Goal: Information Seeking & Learning: Find specific fact

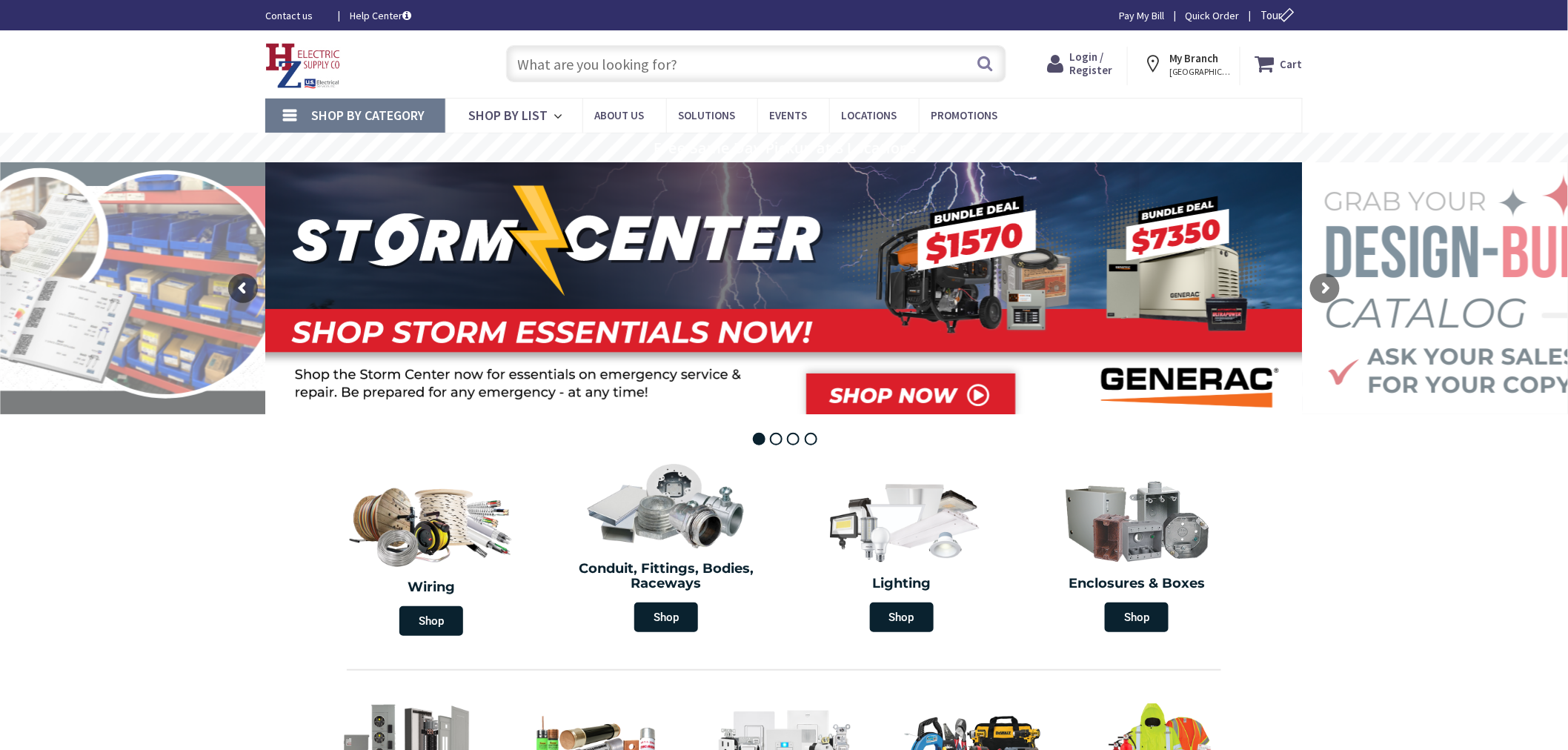
type input "[GEOGRAPHIC_DATA][STREET_ADDRESS][GEOGRAPHIC_DATA]"
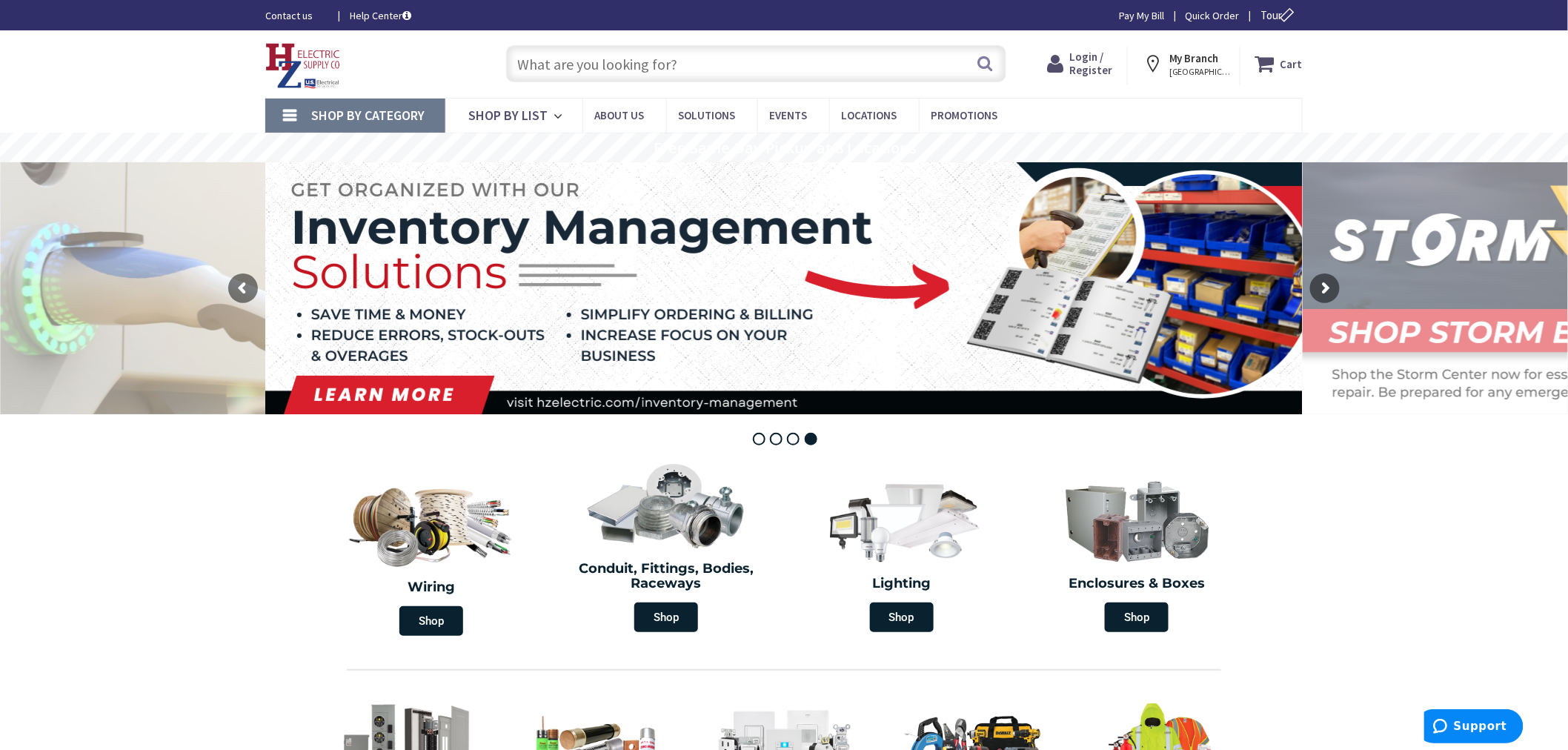
click at [1369, 74] on div "Skip to Content Toggle Nav Search Cart My Cart Close" at bounding box center [784, 64] width 1568 height 67
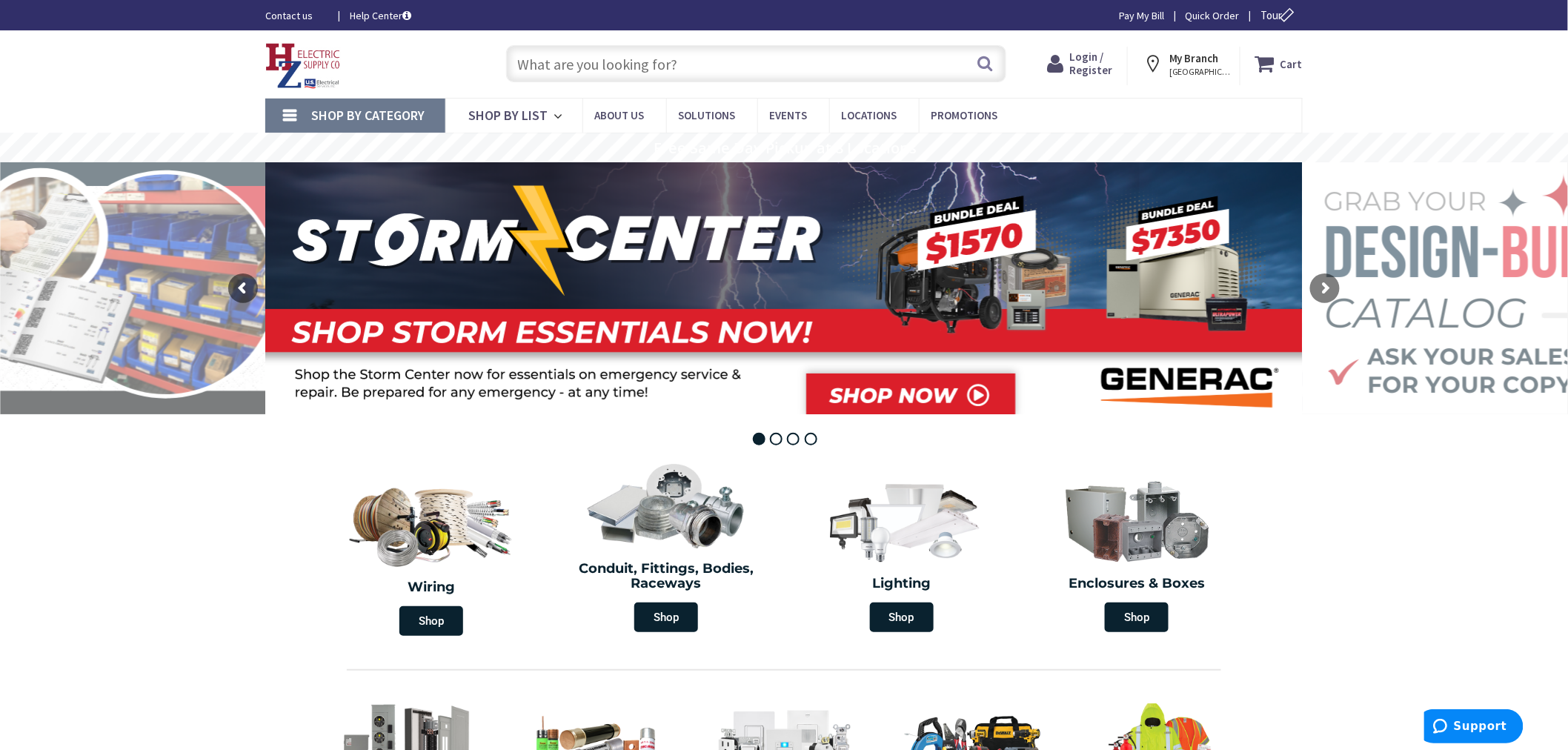
click at [719, 72] on input "text" at bounding box center [755, 64] width 500 height 37
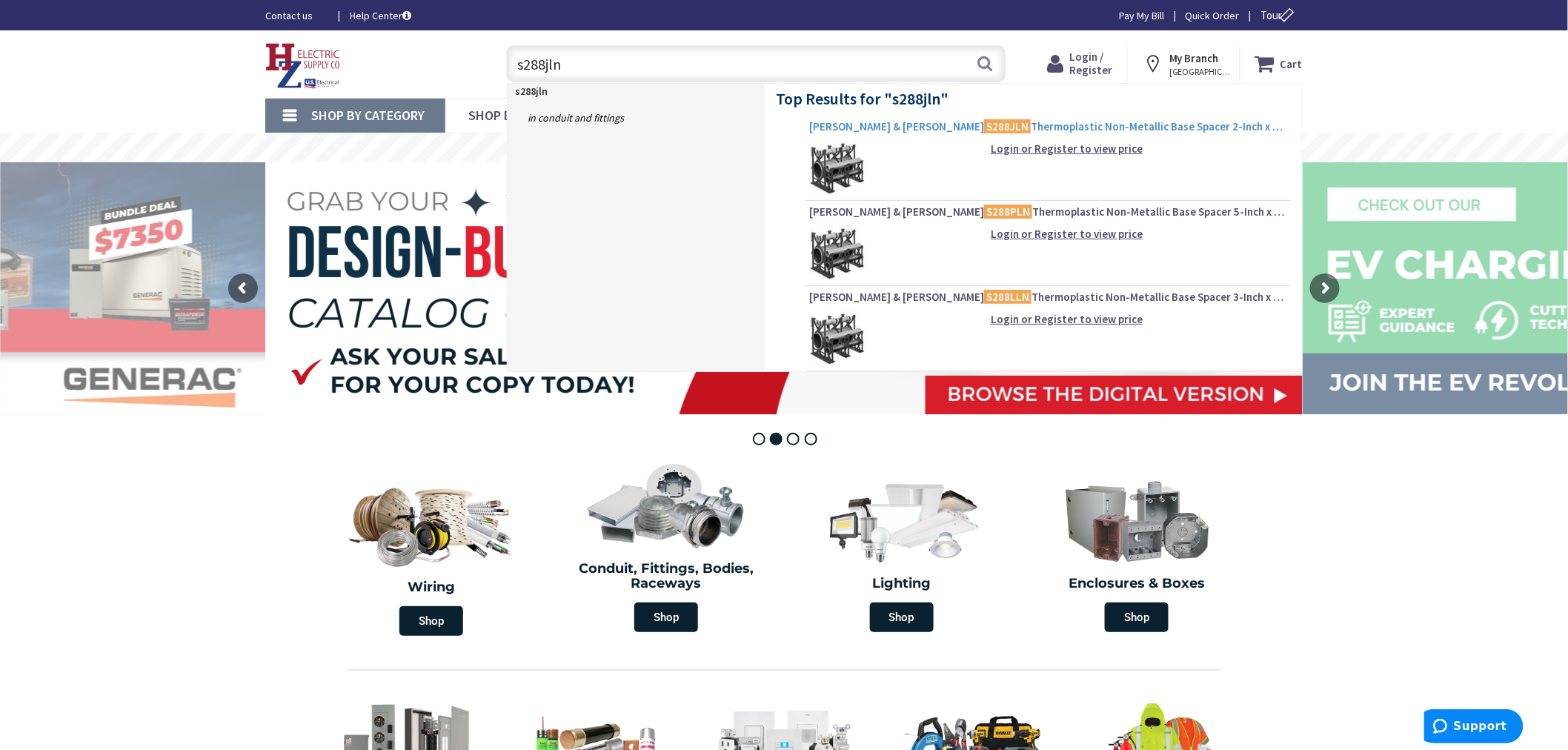
type input "s288jln"
click at [1049, 129] on span "Thomas & Betts S288JLN Thermoplastic Non-Metallic Base Spacer 2-Inch x 3-Inch C…" at bounding box center [1048, 127] width 478 height 15
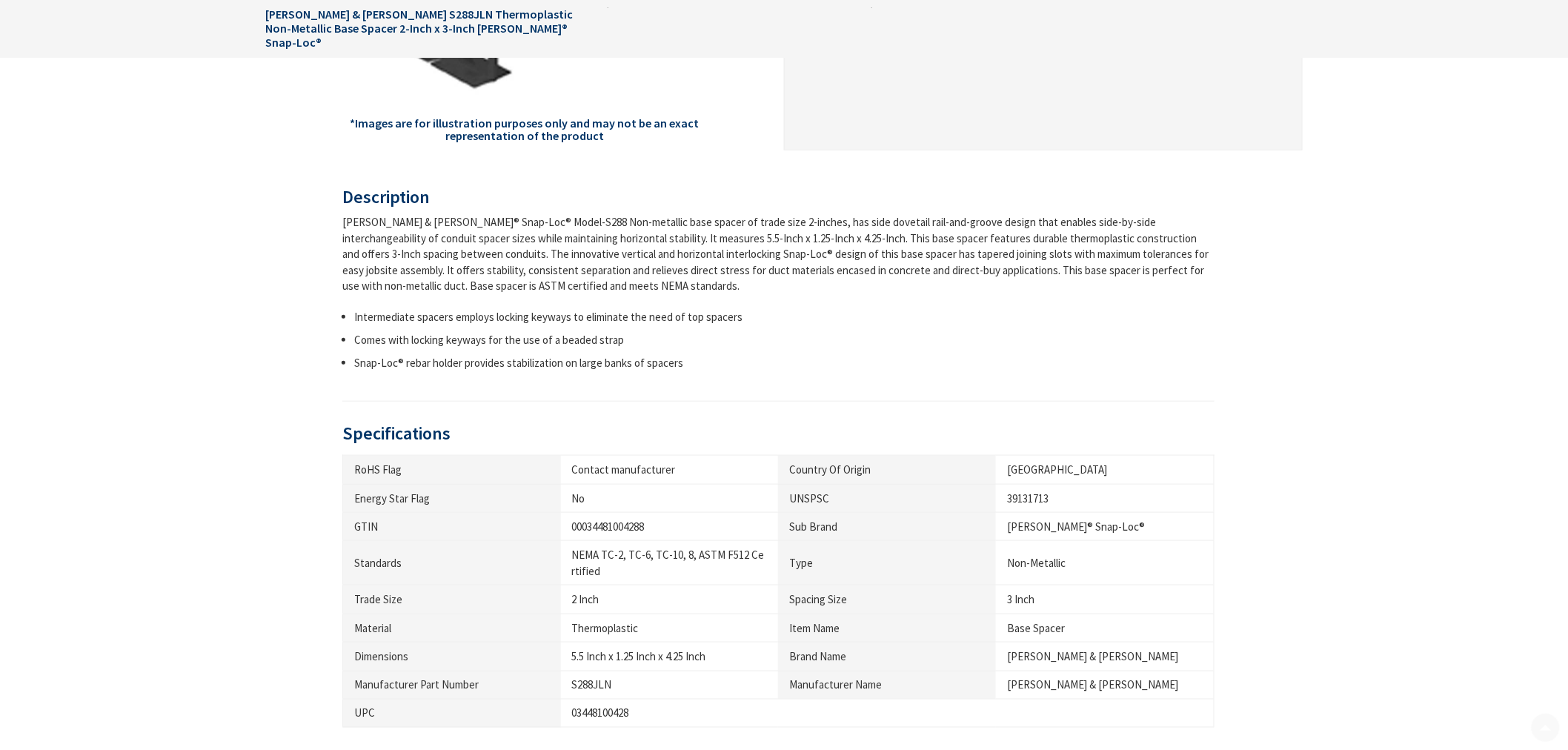
scroll to position [658, 0]
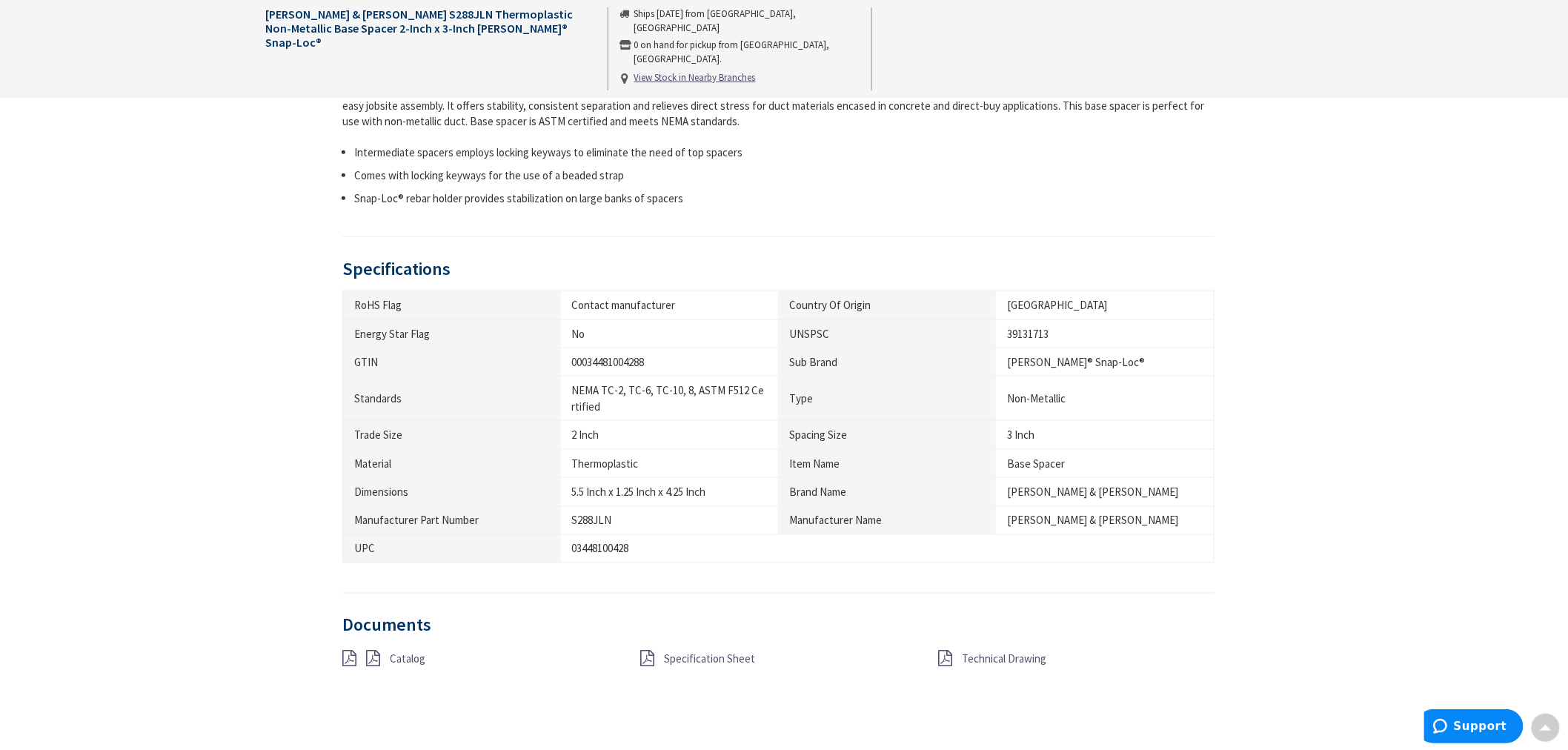
click at [642, 661] on icon at bounding box center [647, 658] width 14 height 16
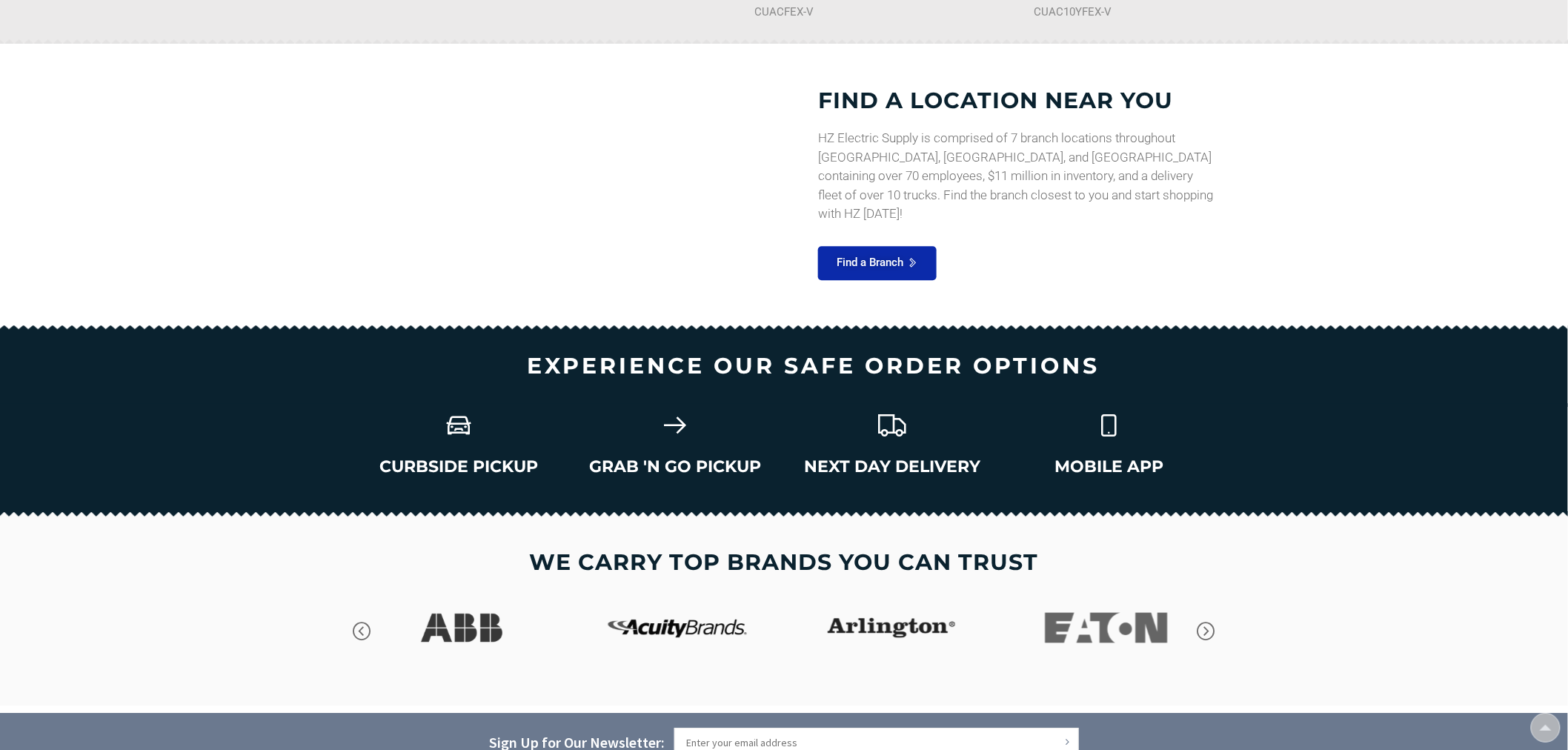
type input "E"
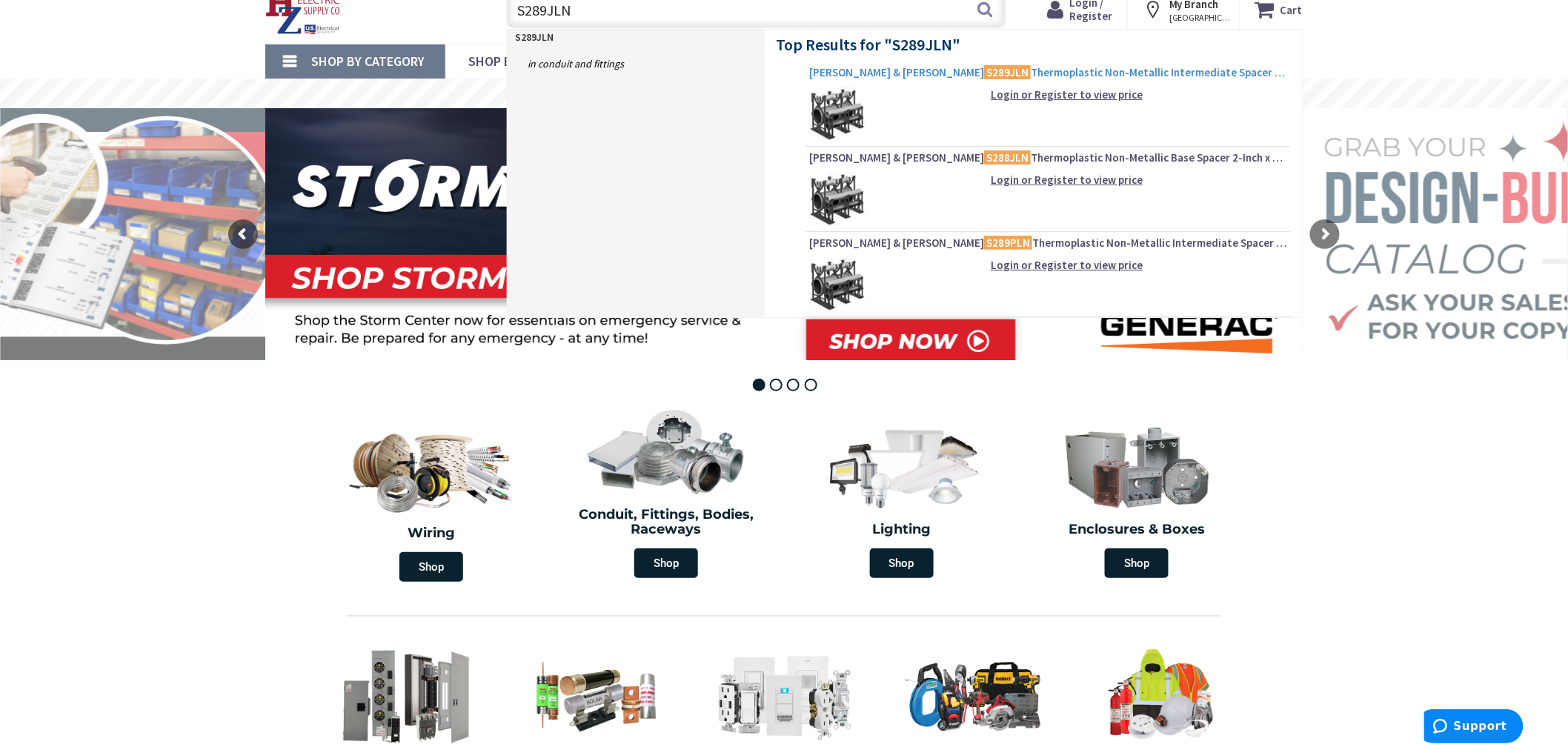
type input "S289JLN"
click at [995, 71] on span "Thomas & Betts S289JLN Thermoplastic Non-Metallic Intermediate Spacer 2-Inch x …" at bounding box center [1048, 73] width 478 height 15
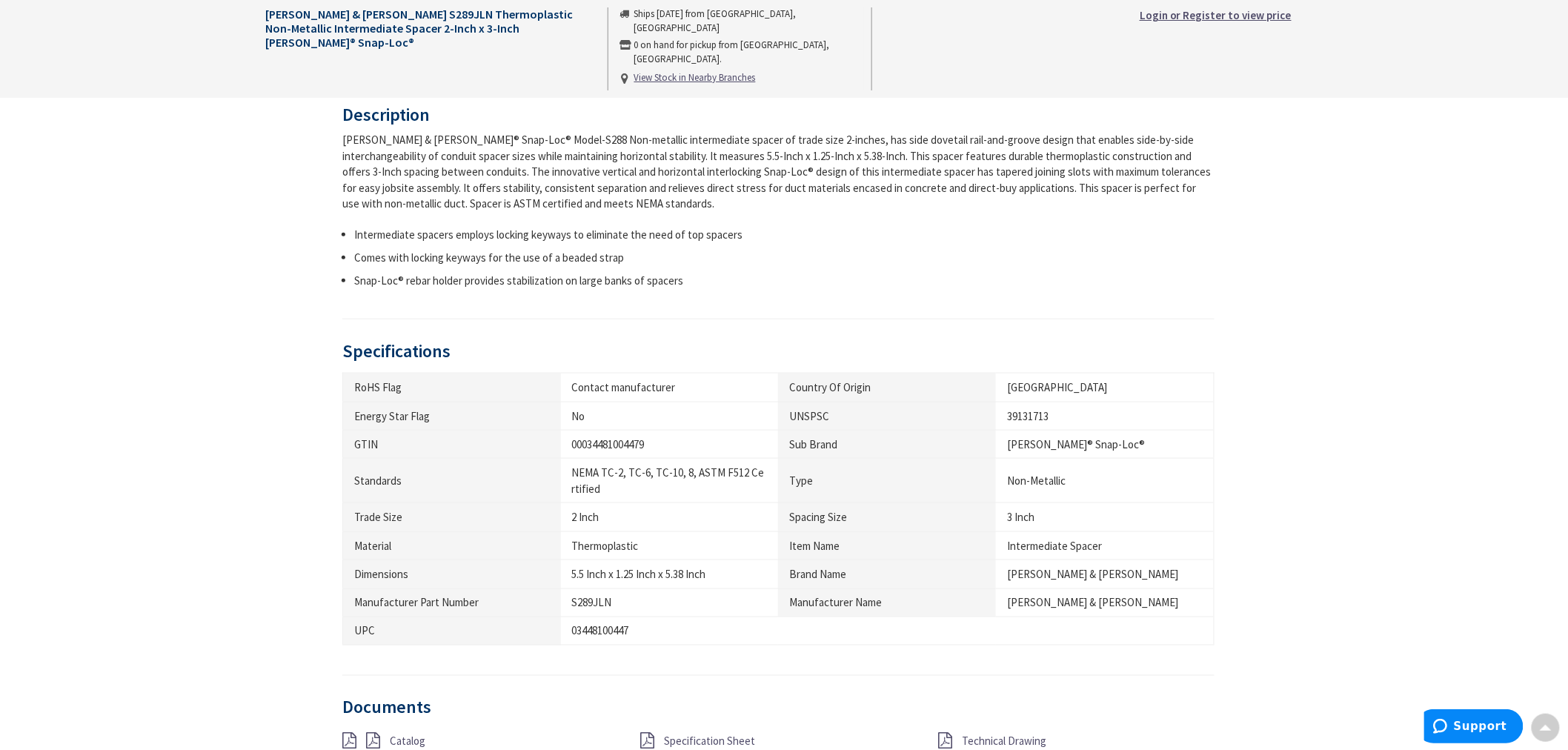
scroll to position [658, 0]
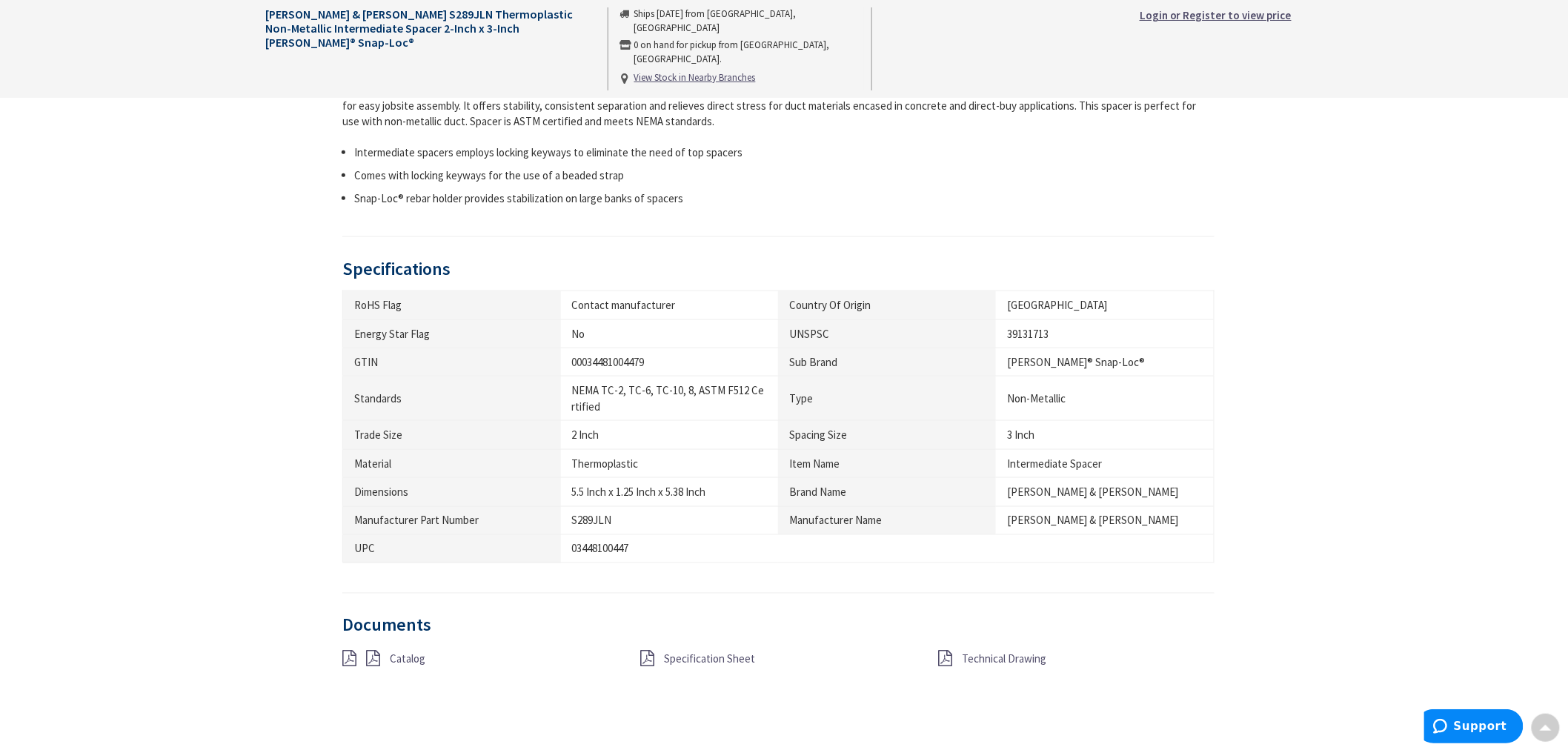
click at [654, 661] on icon at bounding box center [647, 658] width 14 height 16
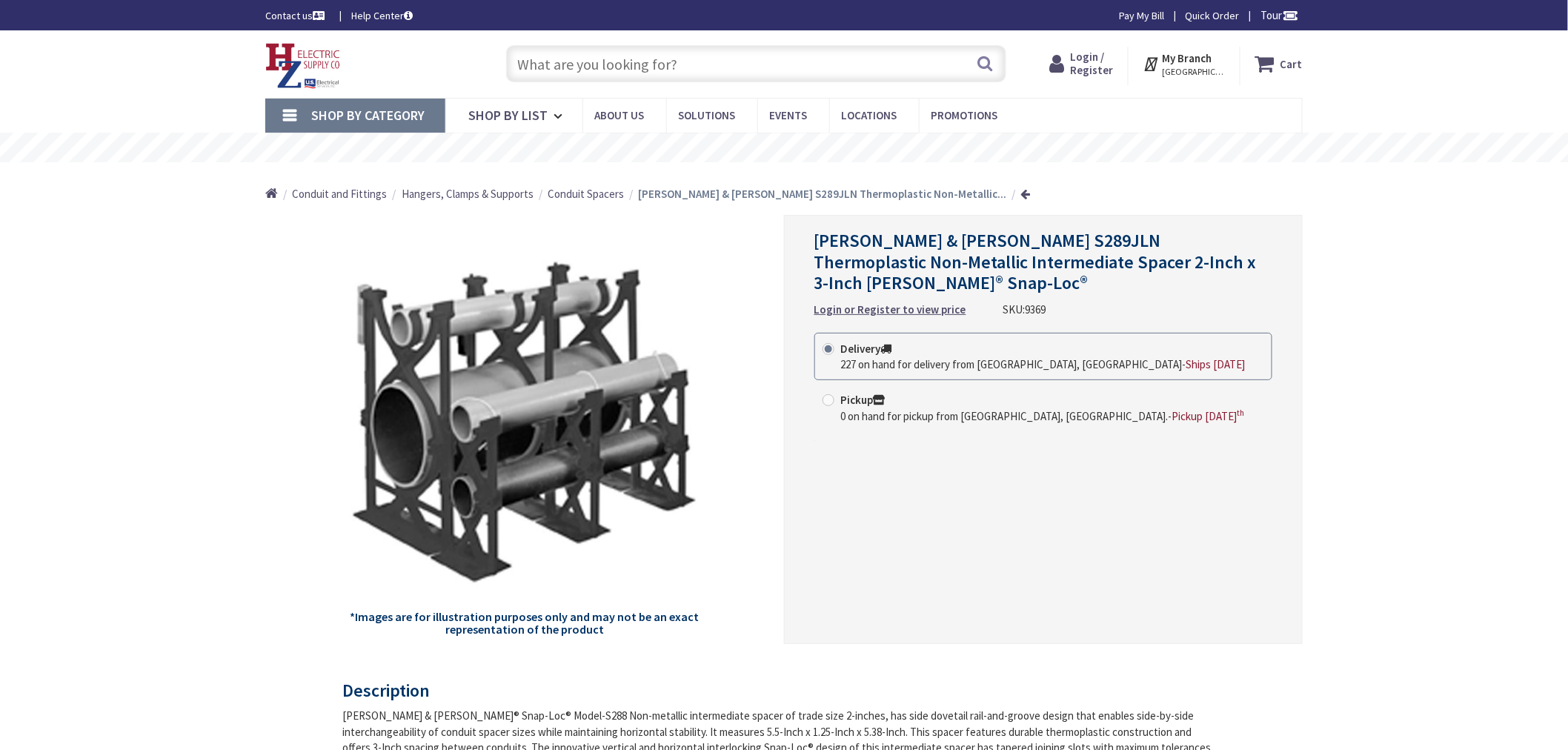
click at [727, 61] on input "text" at bounding box center [755, 64] width 500 height 37
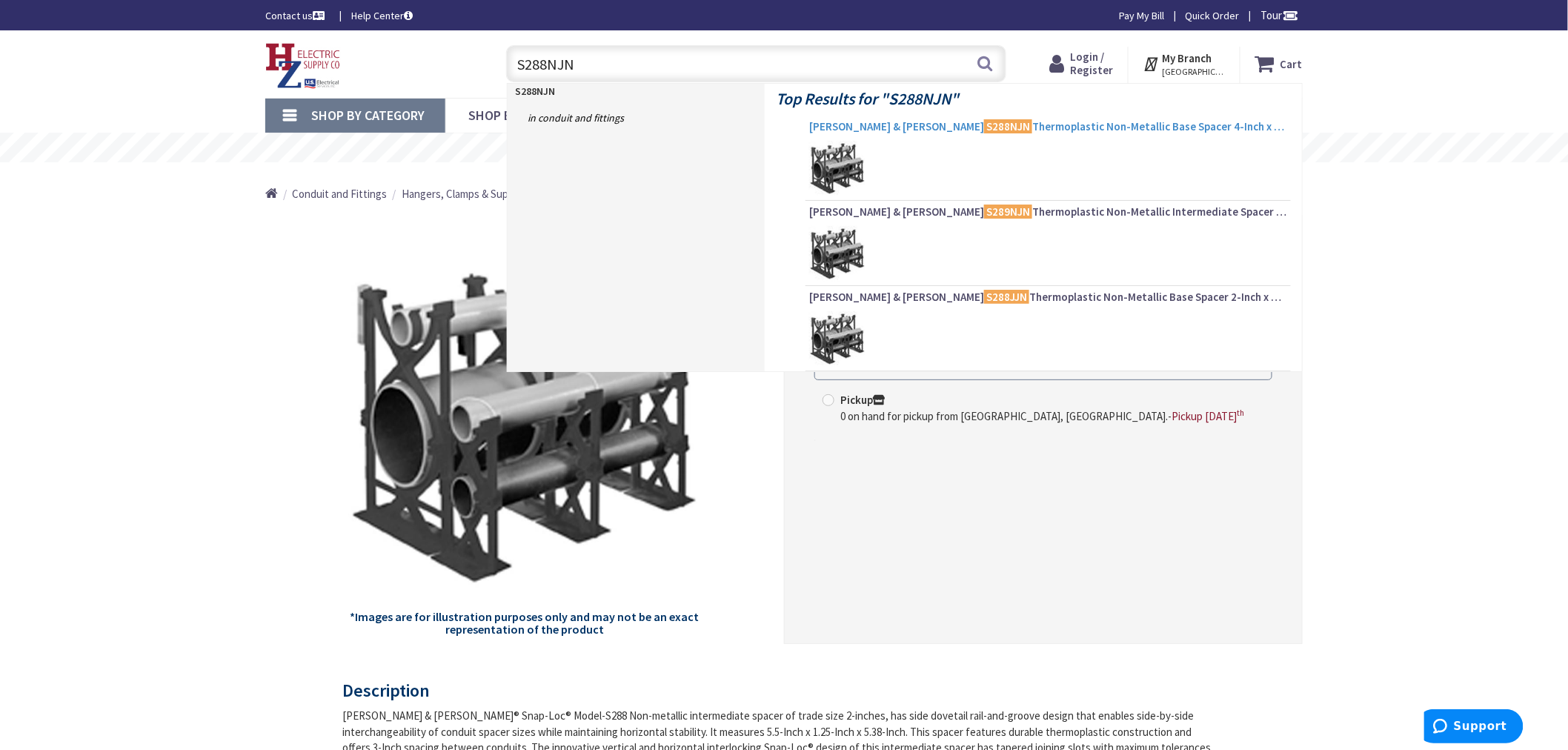
type input "S288NJN"
click at [961, 124] on span "Thomas & Betts S288NJN Thermoplastic Non-Metallic Base Spacer 4-Inch x 2-Inch C…" at bounding box center [1048, 127] width 478 height 15
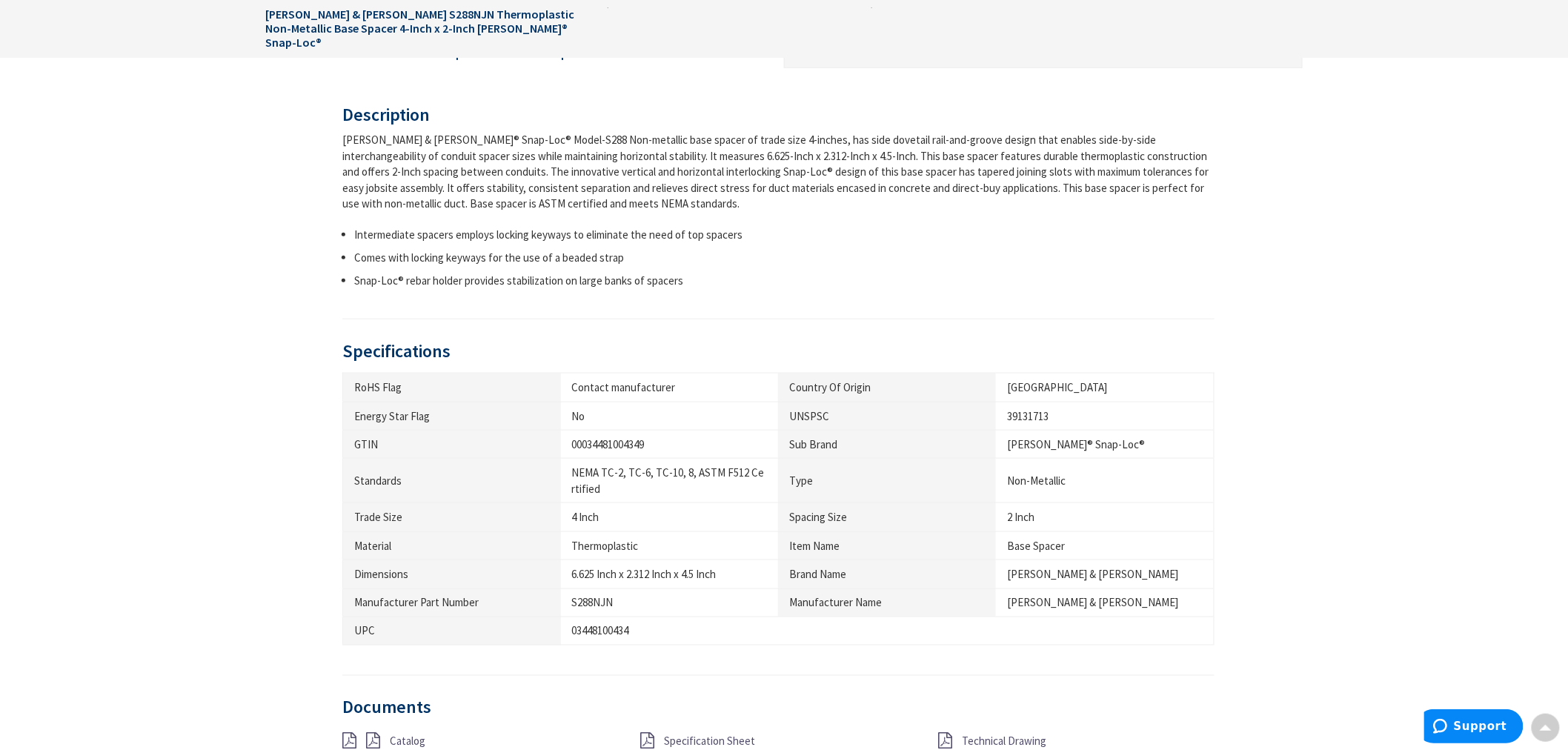
scroll to position [824, 0]
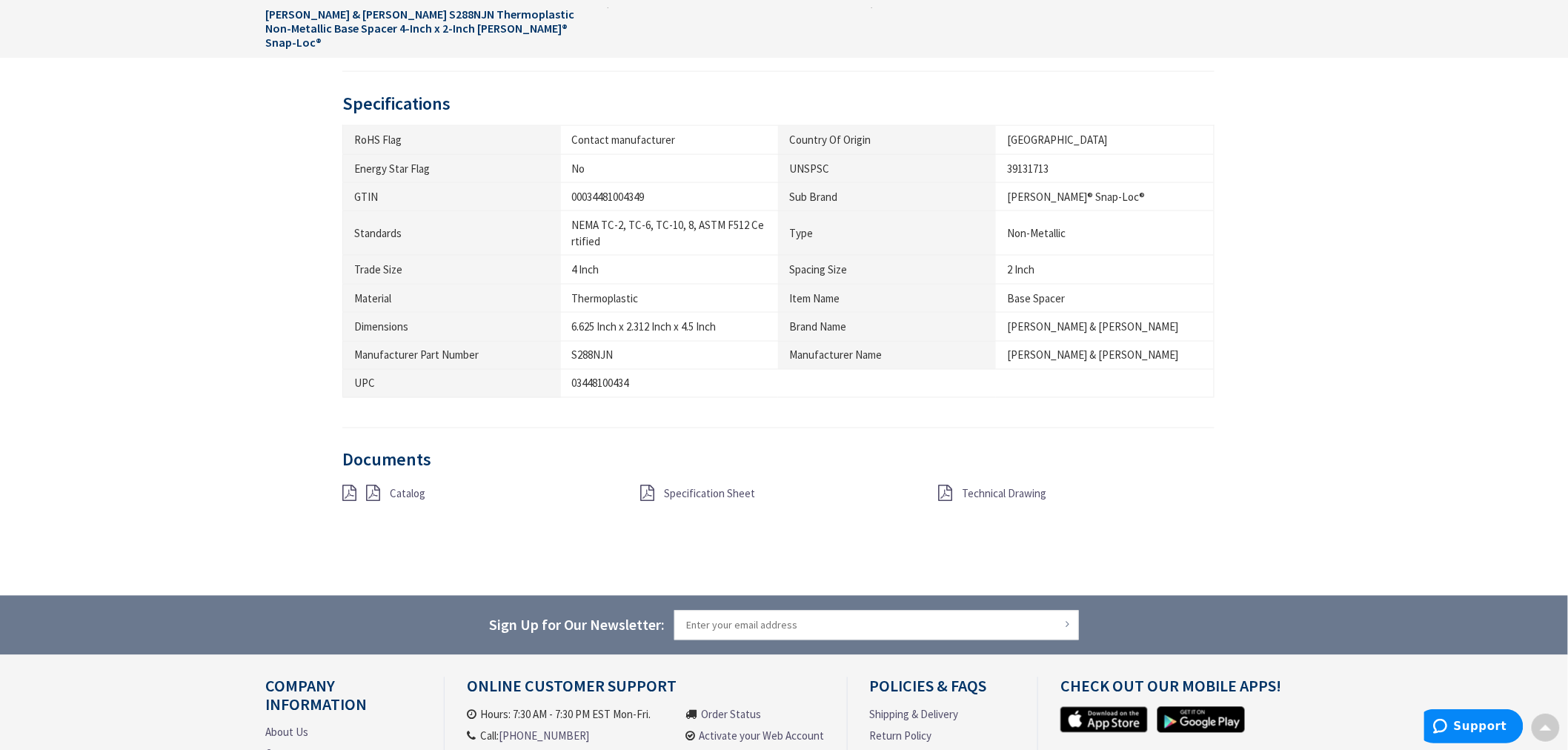
click at [643, 493] on icon at bounding box center [647, 494] width 14 height 16
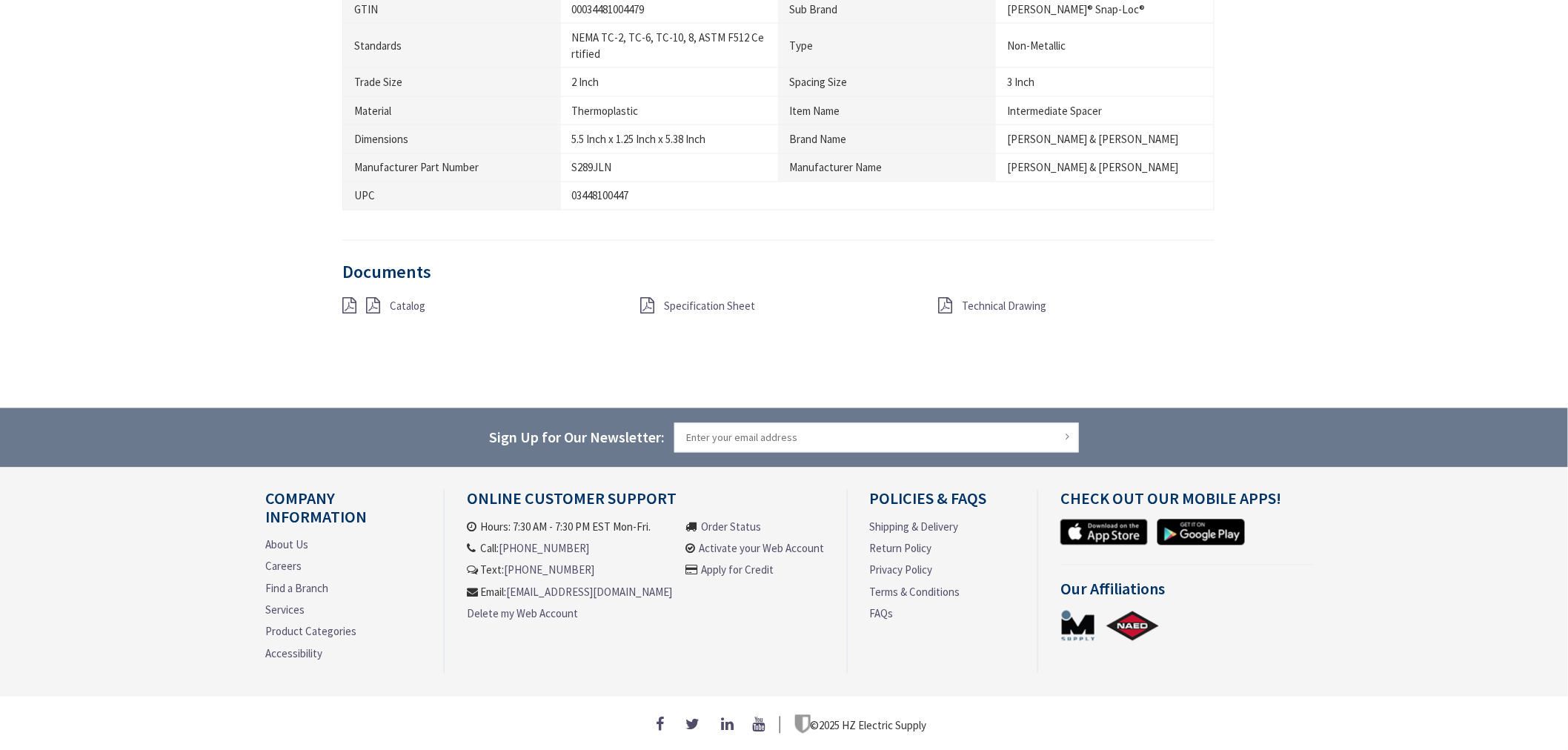
drag, startPoint x: 0, startPoint y: 0, endPoint x: 667, endPoint y: 72, distance: 670.9
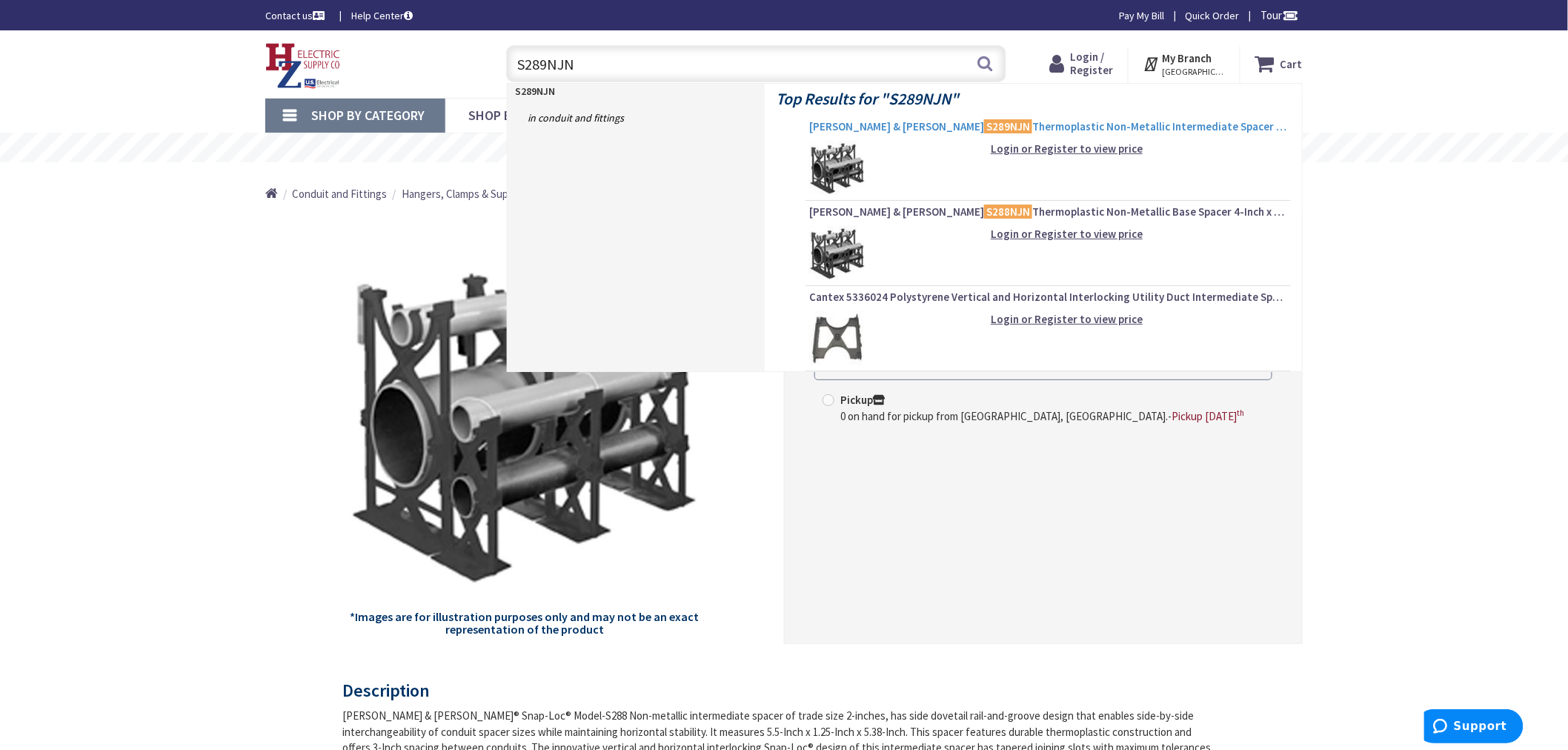
type input "S289NJN"
click at [974, 124] on span "Thomas & Betts S289NJN Thermoplastic Non-Metallic Intermediate Spacer 4-Inch x …" at bounding box center [1048, 127] width 478 height 15
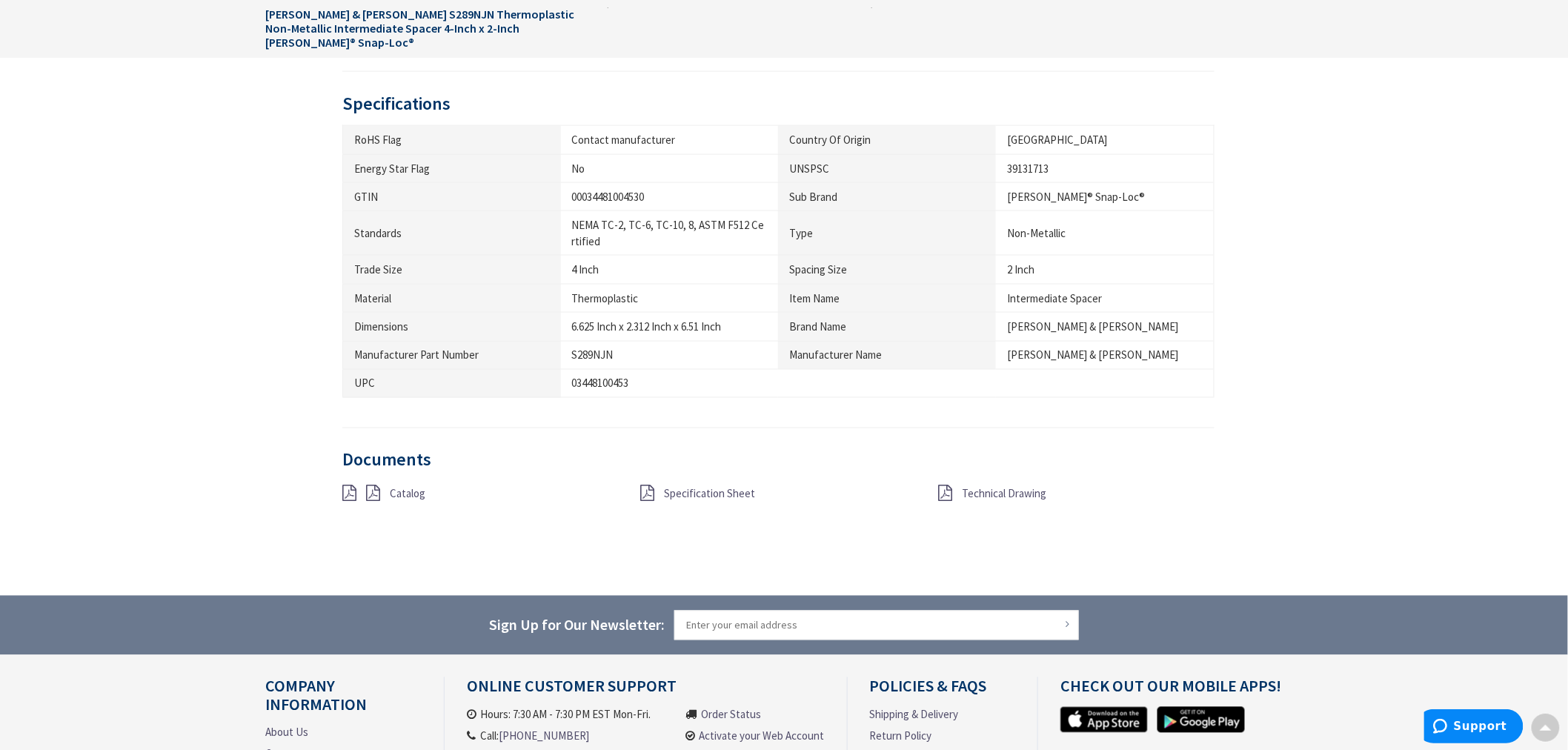
scroll to position [988, 0]
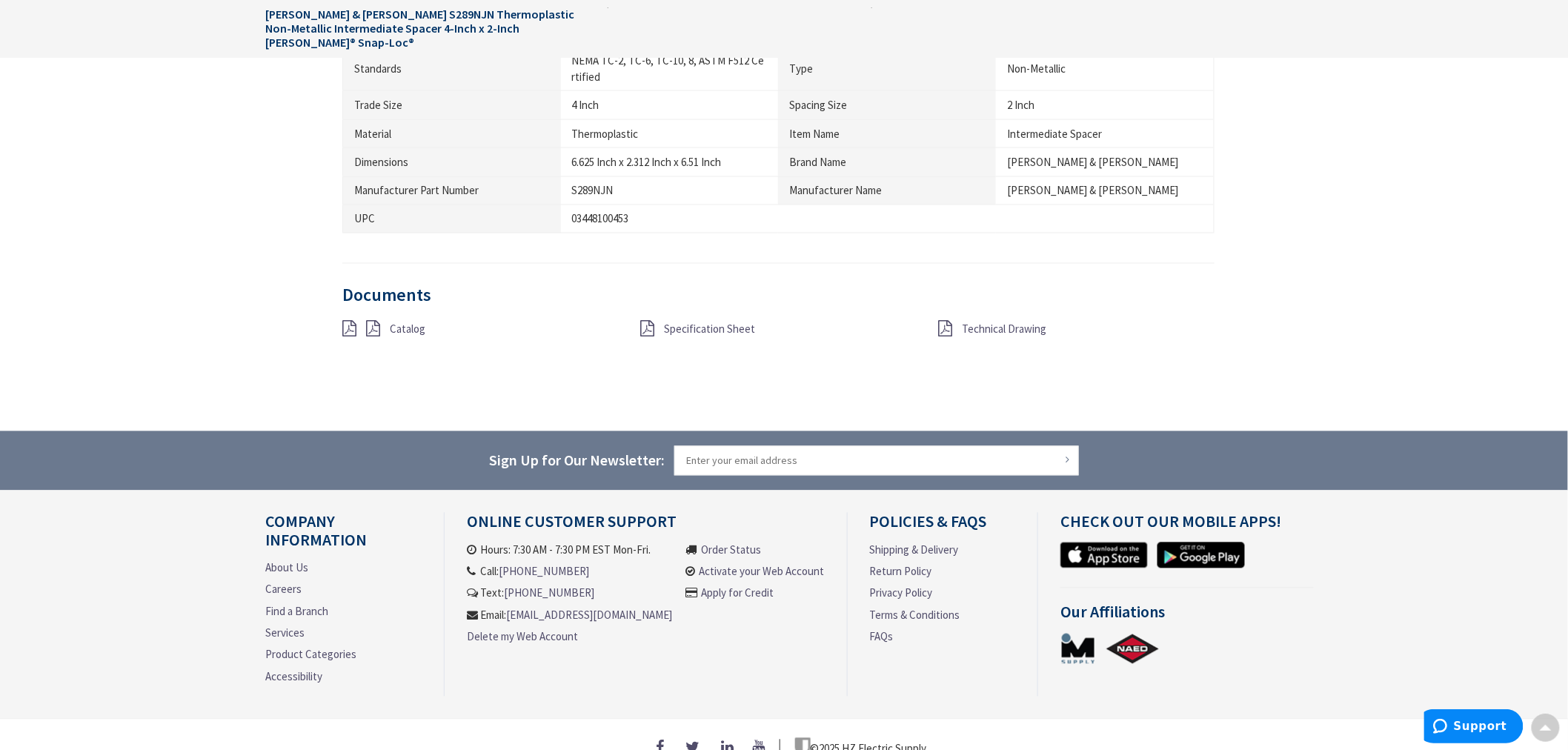
click at [641, 326] on icon at bounding box center [647, 329] width 14 height 16
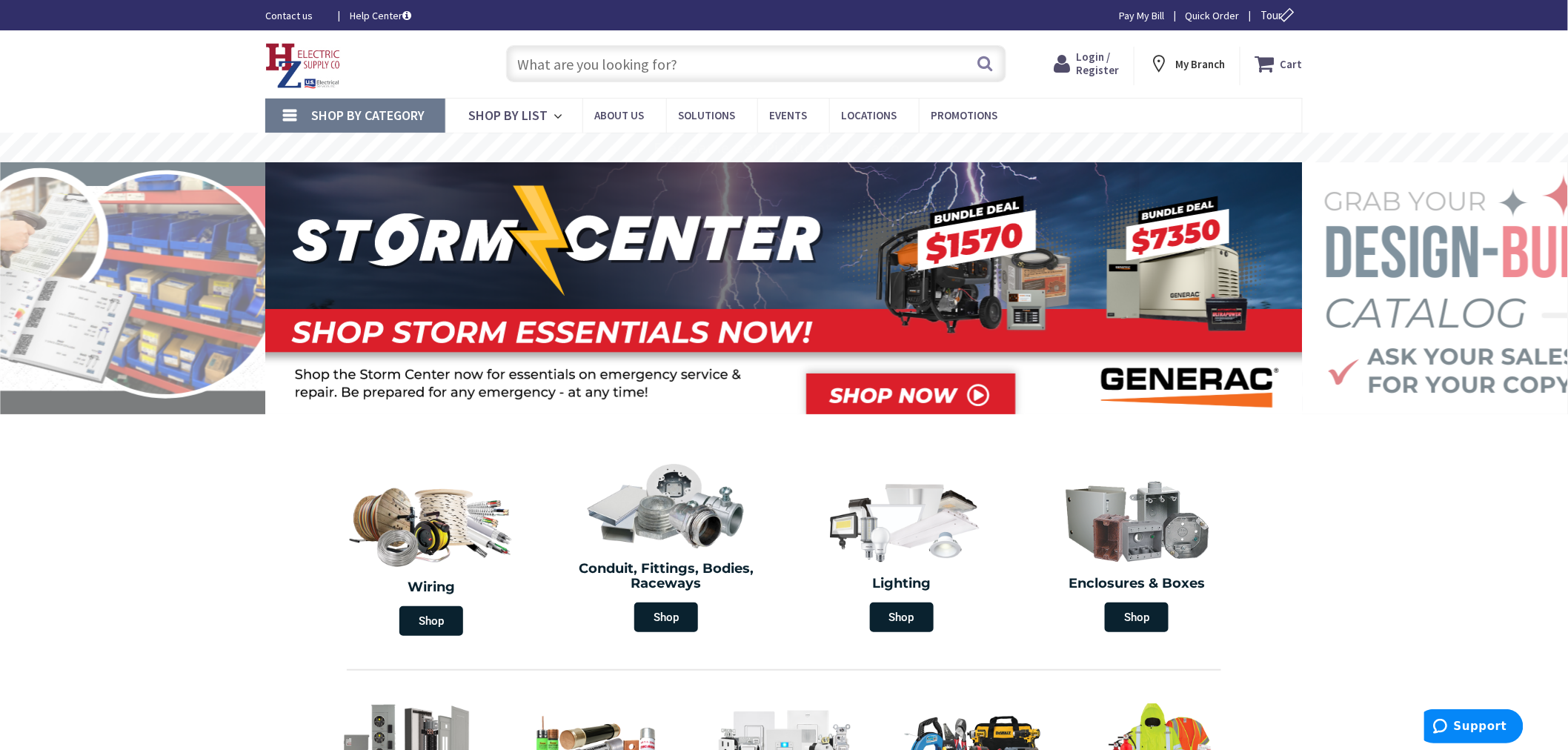
click at [590, 50] on input "text" at bounding box center [755, 64] width 500 height 37
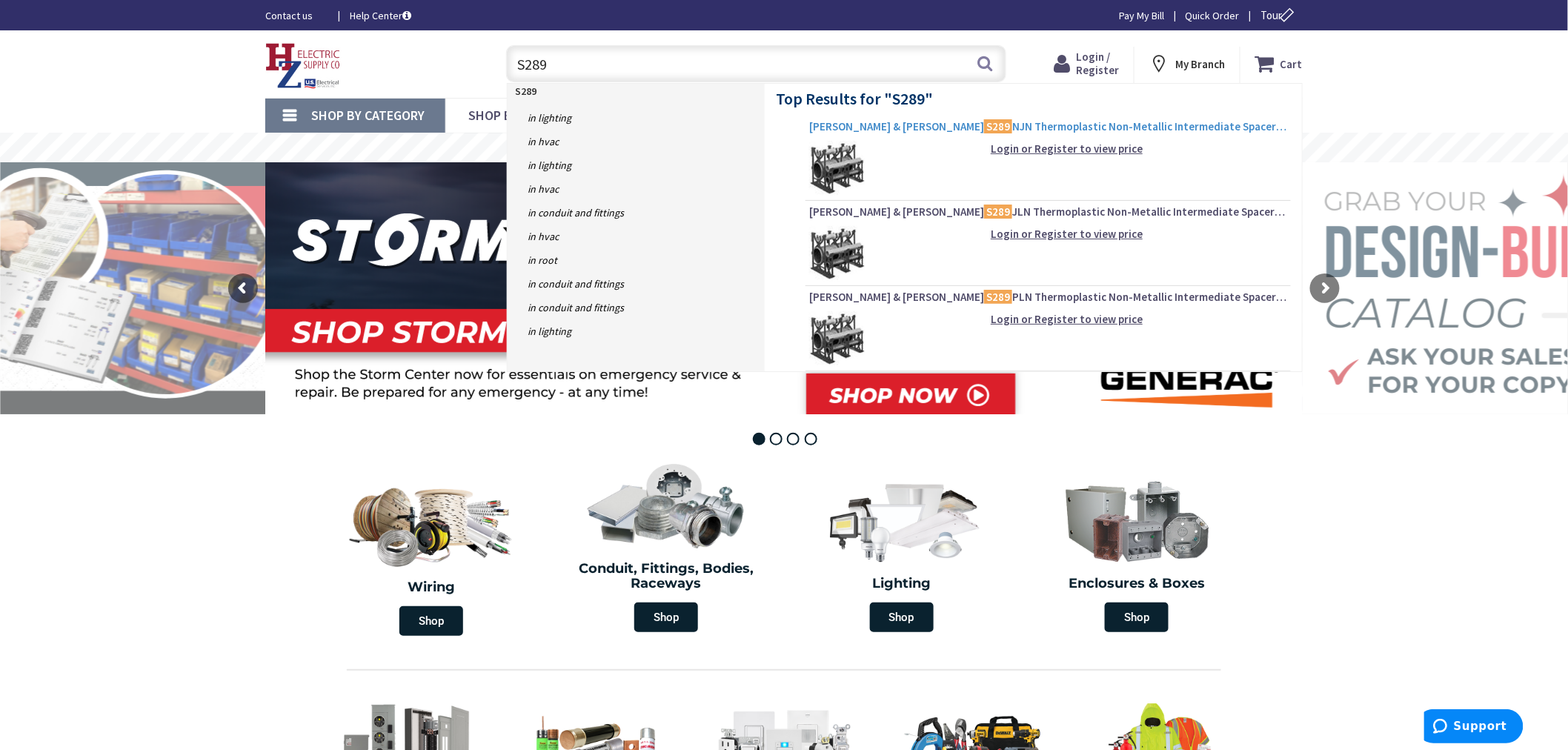
type input "S289"
click at [930, 134] on span "[PERSON_NAME] & [PERSON_NAME] S289 NJN Thermoplastic Non-Metallic Intermediate …" at bounding box center [1048, 127] width 478 height 15
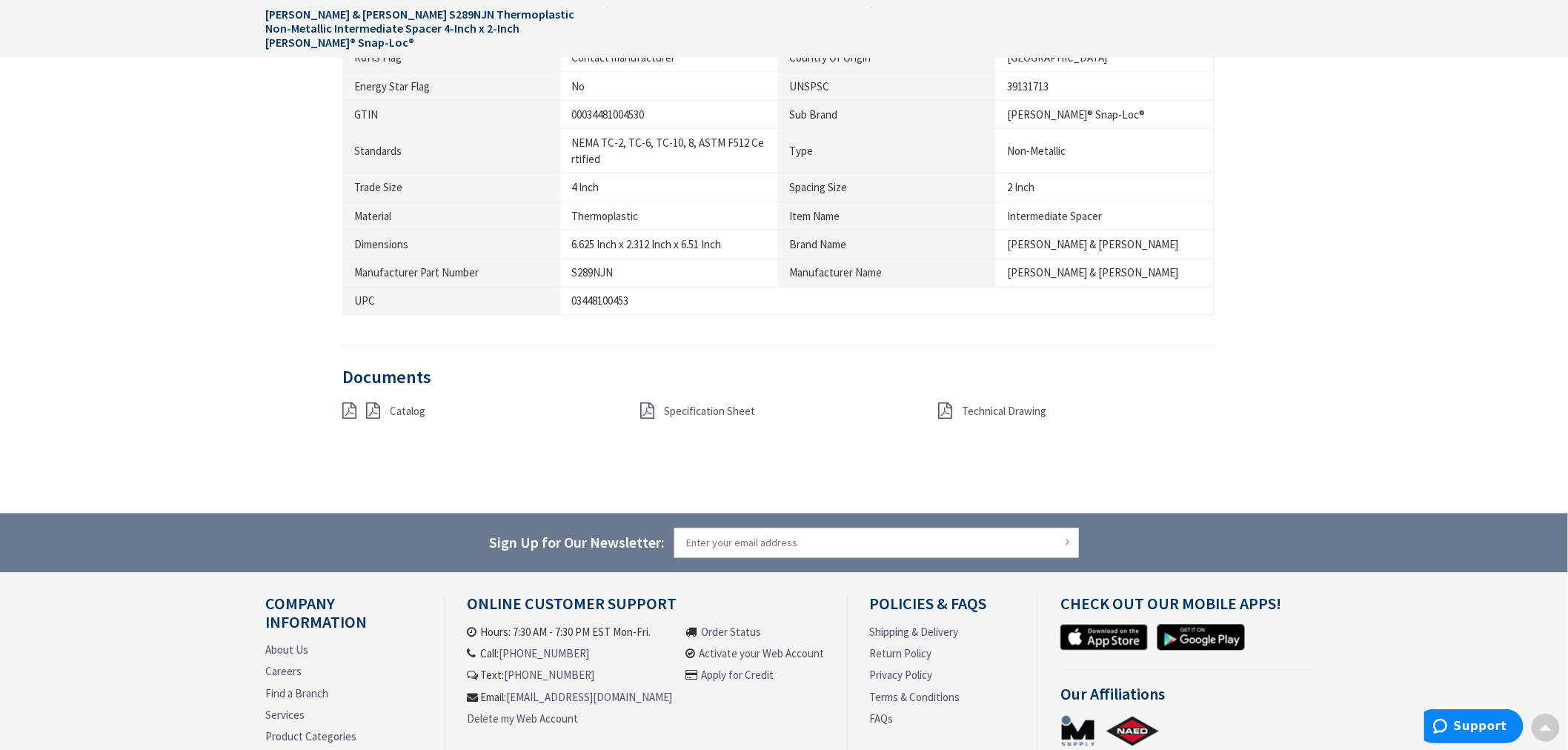
scroll to position [1017, 0]
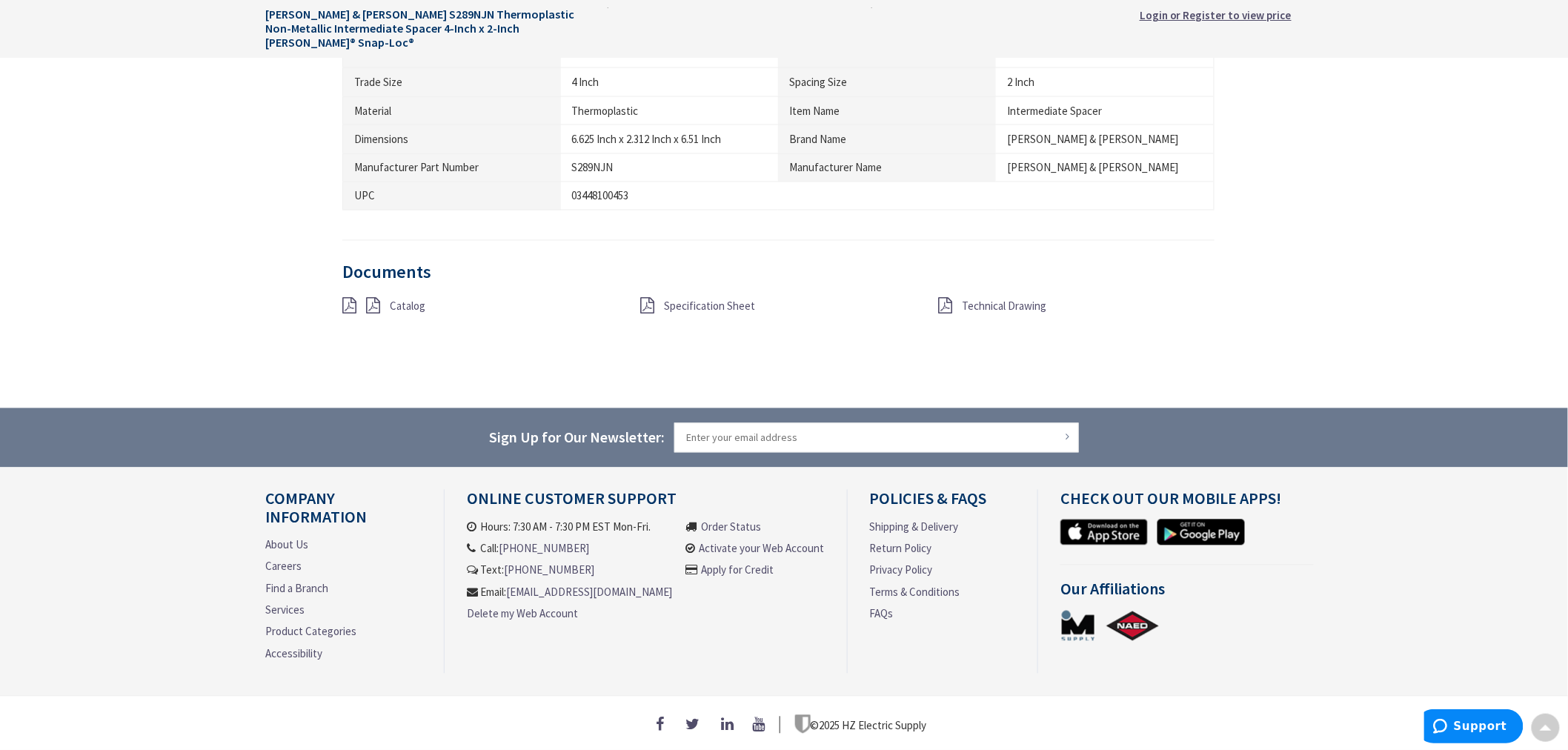
click at [942, 298] on icon at bounding box center [945, 305] width 14 height 16
